Goal: Task Accomplishment & Management: Manage account settings

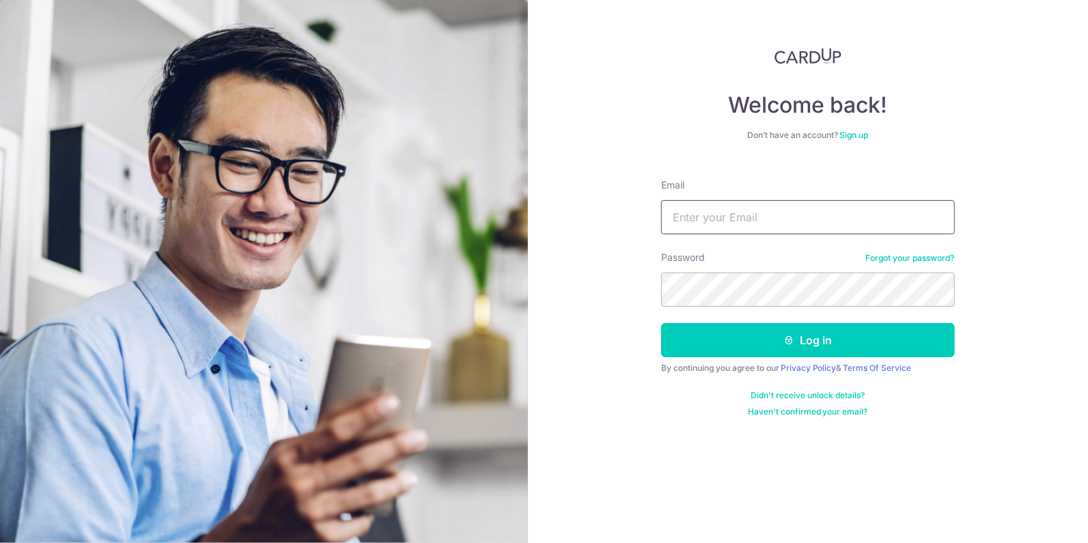
click at [746, 208] on input "Email" at bounding box center [808, 217] width 294 height 34
type input "[EMAIL_ADDRESS][DOMAIN_NAME]"
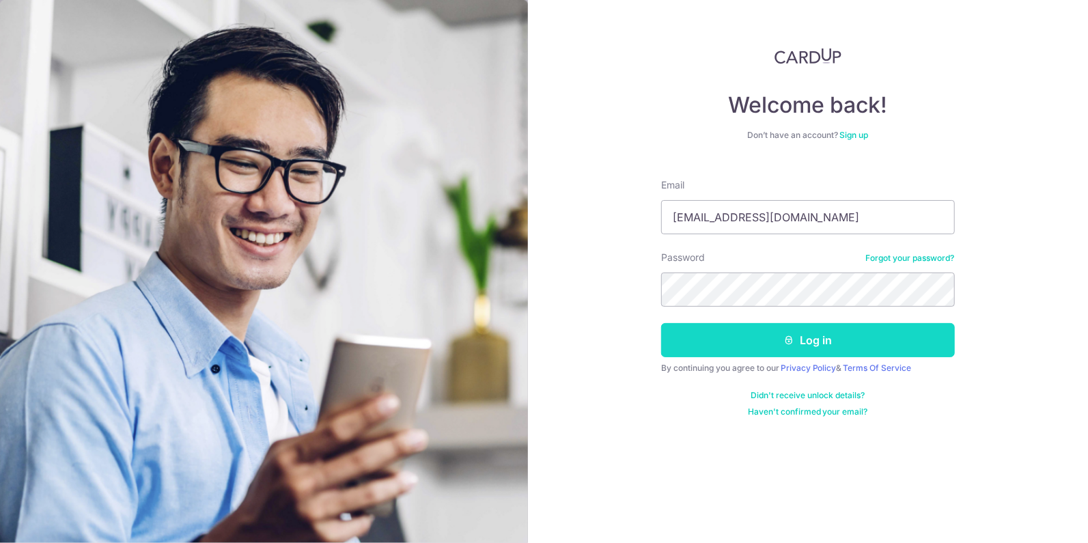
click at [742, 333] on button "Log in" at bounding box center [808, 340] width 294 height 34
